Goal: Transaction & Acquisition: Purchase product/service

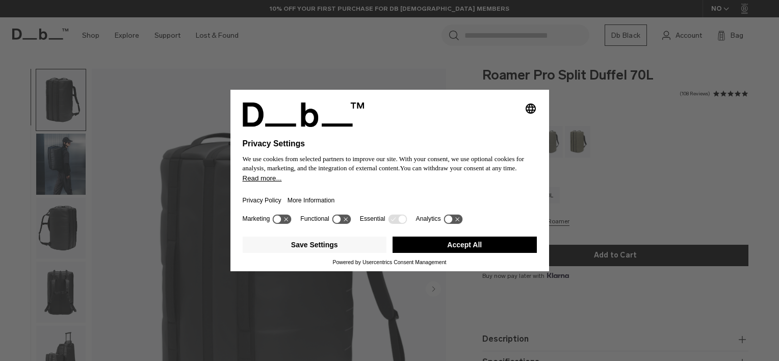
click at [473, 243] on button "Accept All" at bounding box center [465, 245] width 144 height 16
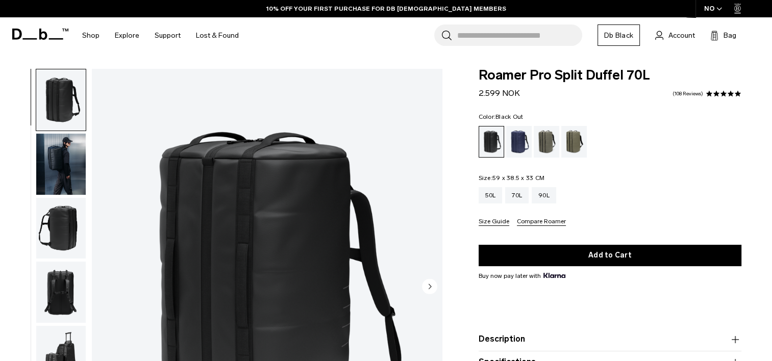
click at [74, 154] on img "button" at bounding box center [60, 164] width 49 height 61
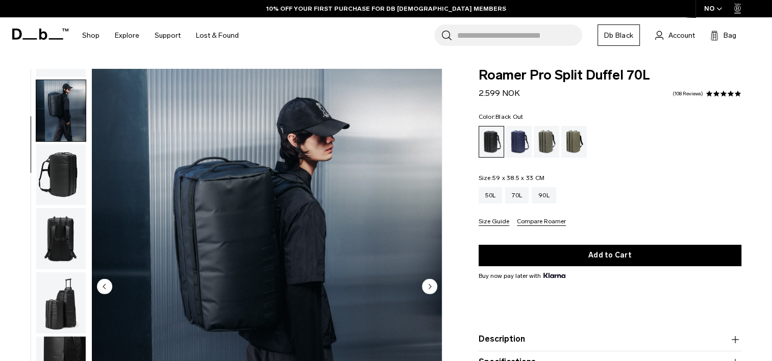
scroll to position [64, 0]
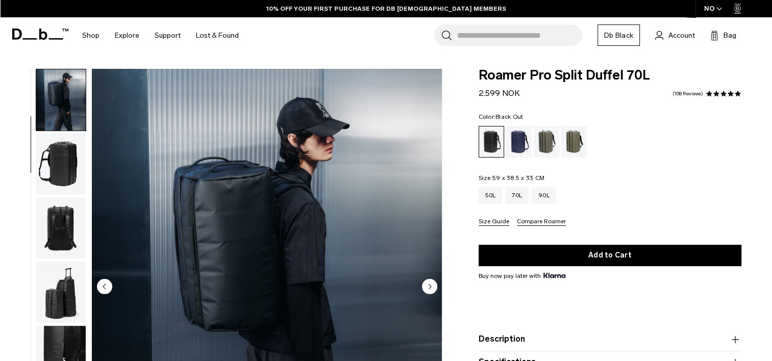
click at [71, 162] on img "button" at bounding box center [60, 164] width 49 height 61
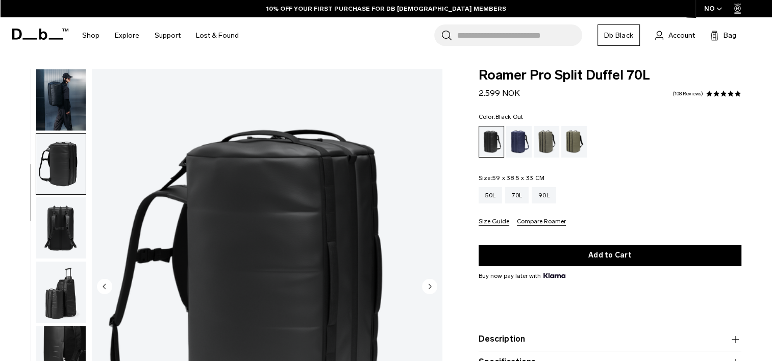
click at [64, 262] on img "button" at bounding box center [60, 292] width 49 height 61
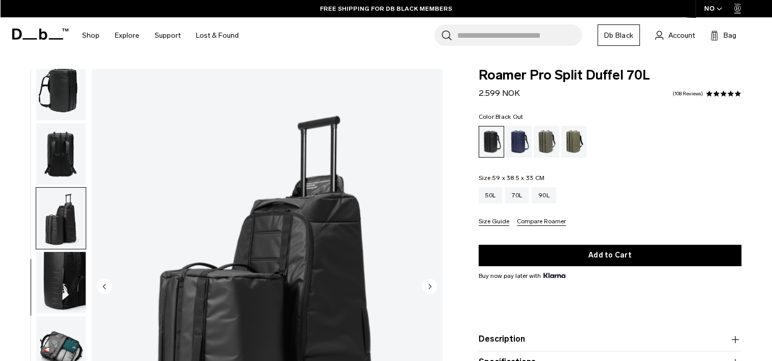
scroll to position [0, 0]
click at [60, 95] on img "button" at bounding box center [60, 90] width 49 height 61
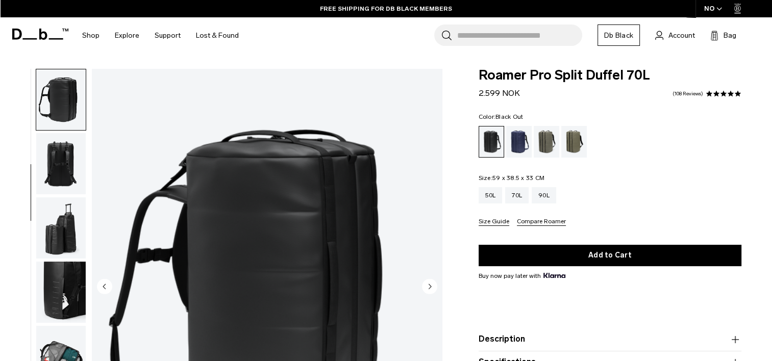
click at [55, 150] on img "button" at bounding box center [60, 163] width 49 height 61
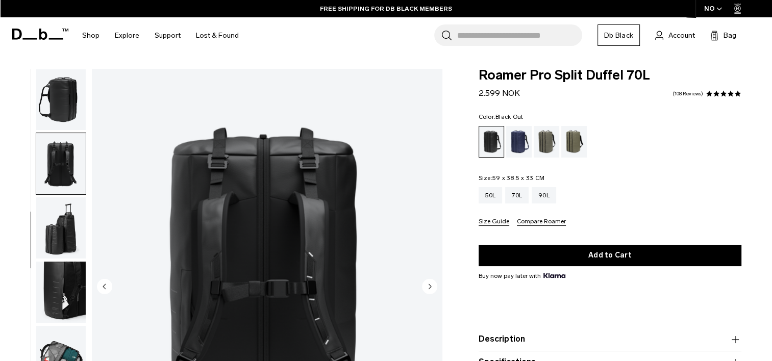
scroll to position [139, 0]
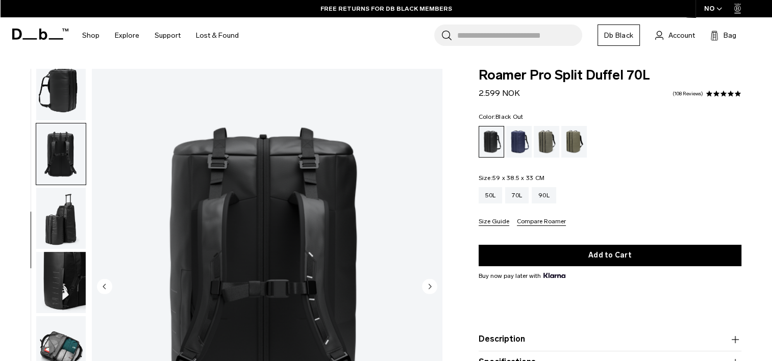
click at [68, 265] on img "button" at bounding box center [60, 282] width 49 height 61
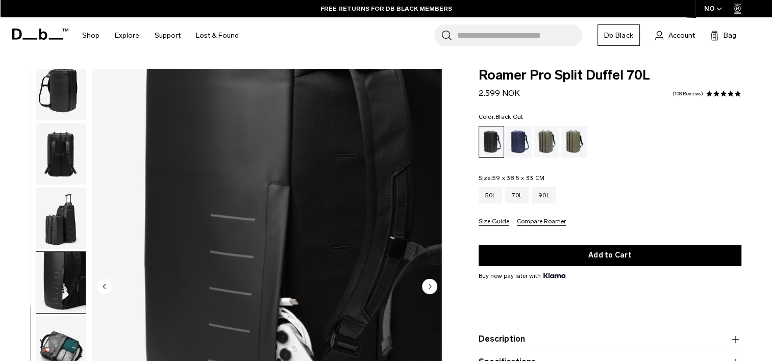
click at [67, 218] on img "button" at bounding box center [60, 218] width 49 height 61
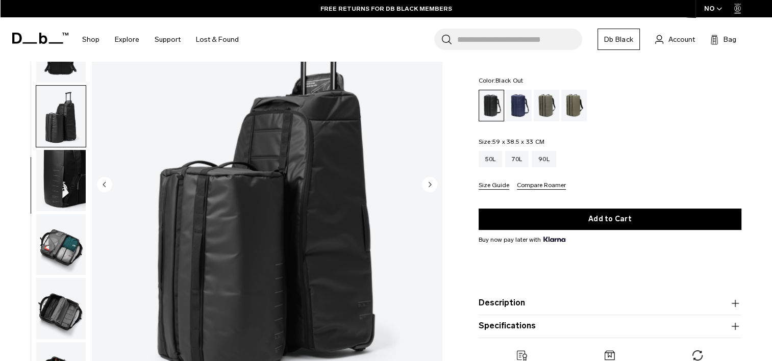
scroll to position [204, 0]
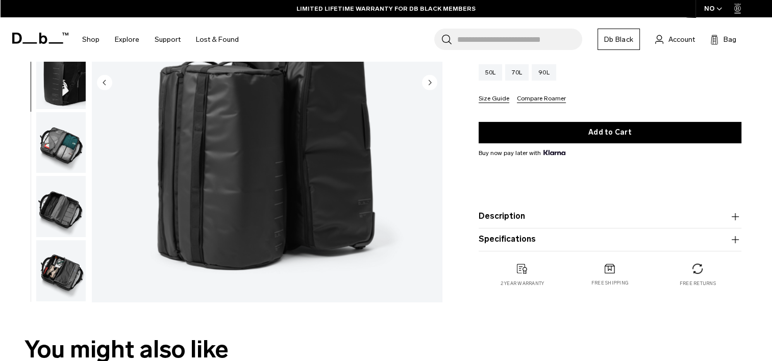
drag, startPoint x: 64, startPoint y: 269, endPoint x: 66, endPoint y: 261, distance: 8.9
click at [64, 269] on img "button" at bounding box center [60, 270] width 49 height 61
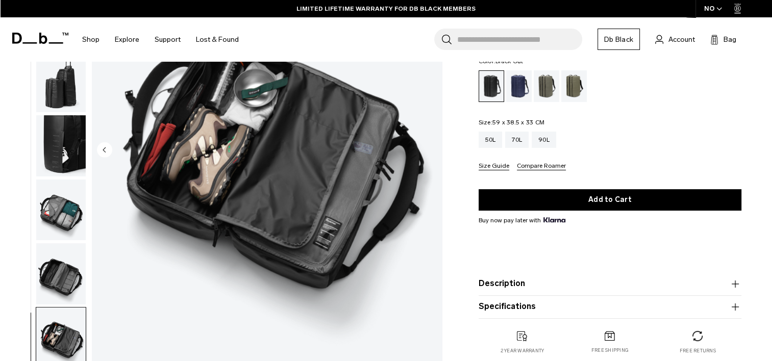
scroll to position [102, 0]
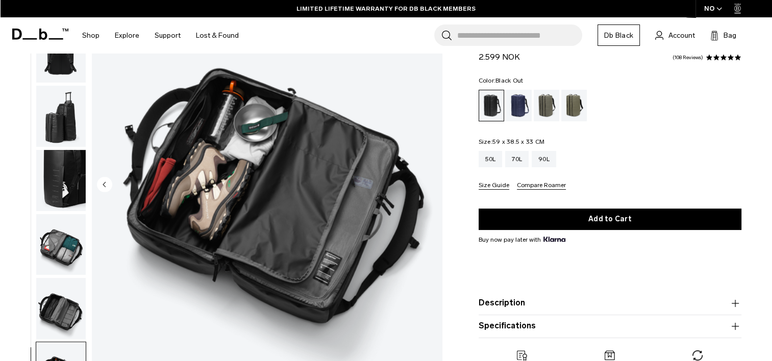
drag, startPoint x: 59, startPoint y: 309, endPoint x: 63, endPoint y: 286, distance: 22.7
click at [58, 308] on img "button" at bounding box center [60, 308] width 49 height 61
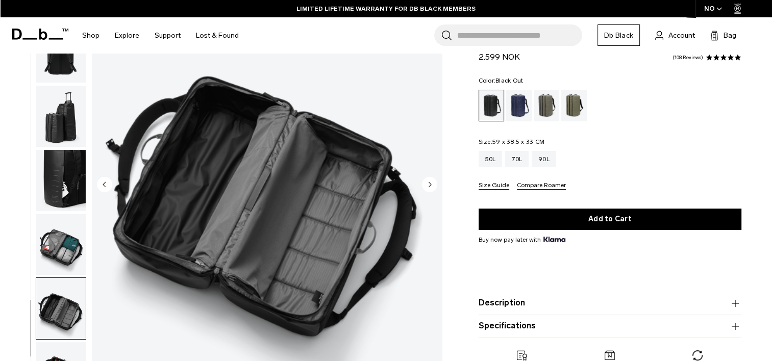
click at [64, 241] on img "button" at bounding box center [60, 244] width 49 height 61
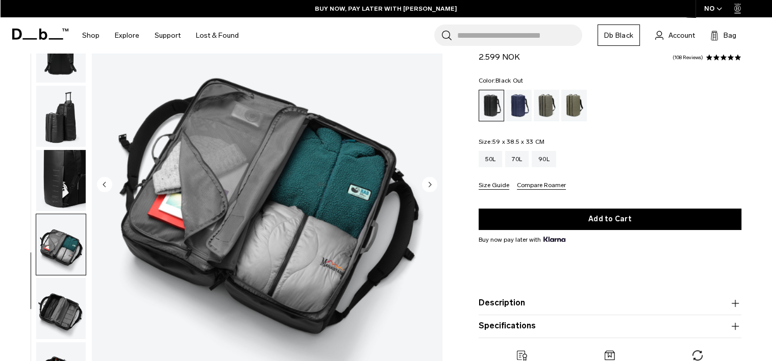
click at [56, 170] on img "button" at bounding box center [60, 180] width 49 height 61
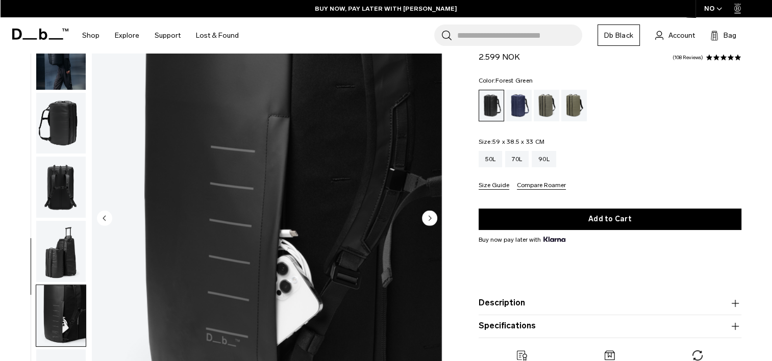
scroll to position [51, 0]
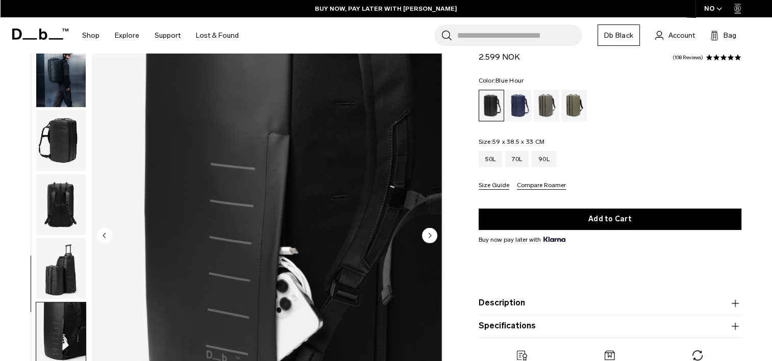
click at [520, 106] on div "Blue Hour" at bounding box center [519, 106] width 26 height 32
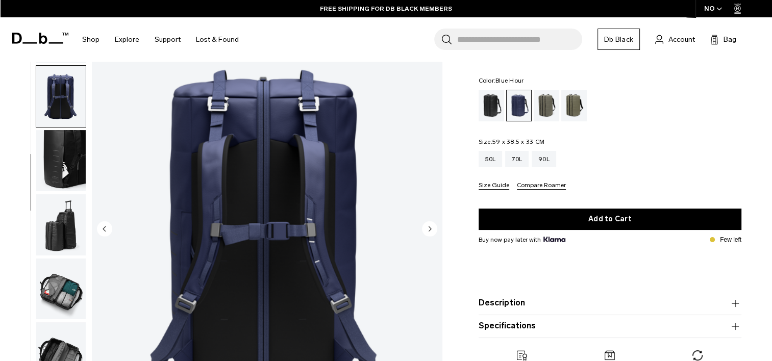
scroll to position [153, 0]
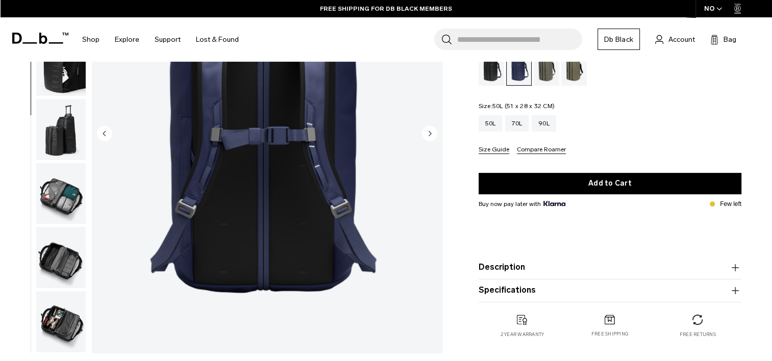
drag, startPoint x: 499, startPoint y: 120, endPoint x: 504, endPoint y: 124, distance: 6.1
click at [499, 120] on div "50L" at bounding box center [491, 123] width 24 height 16
